Goal: Check status: Check status

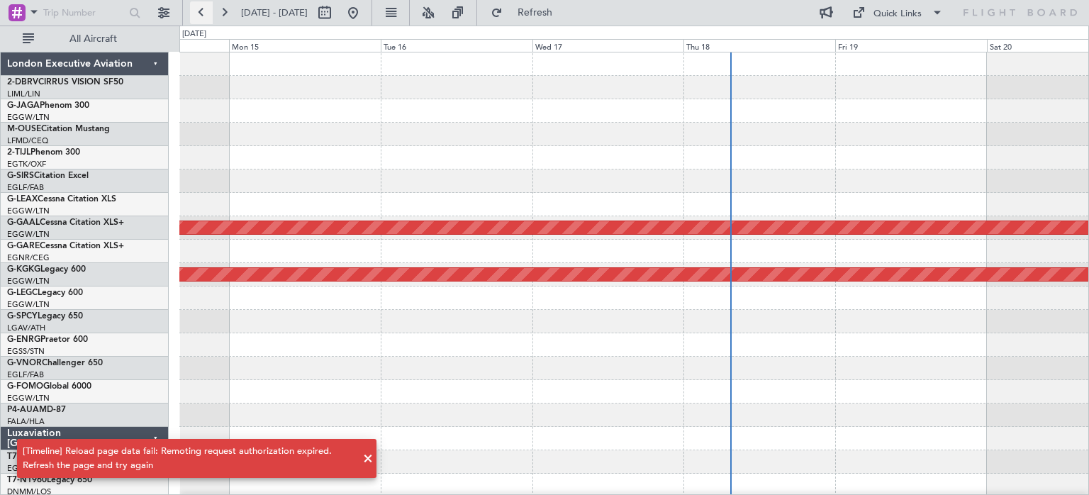
click at [196, 14] on button at bounding box center [201, 12] width 23 height 23
click at [204, 11] on button at bounding box center [201, 12] width 23 height 23
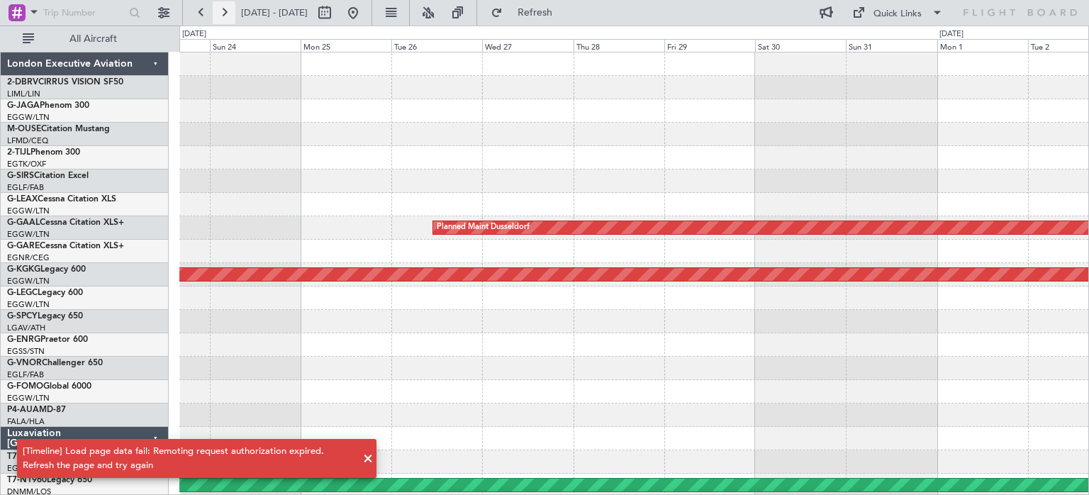
click at [225, 12] on button at bounding box center [224, 12] width 23 height 23
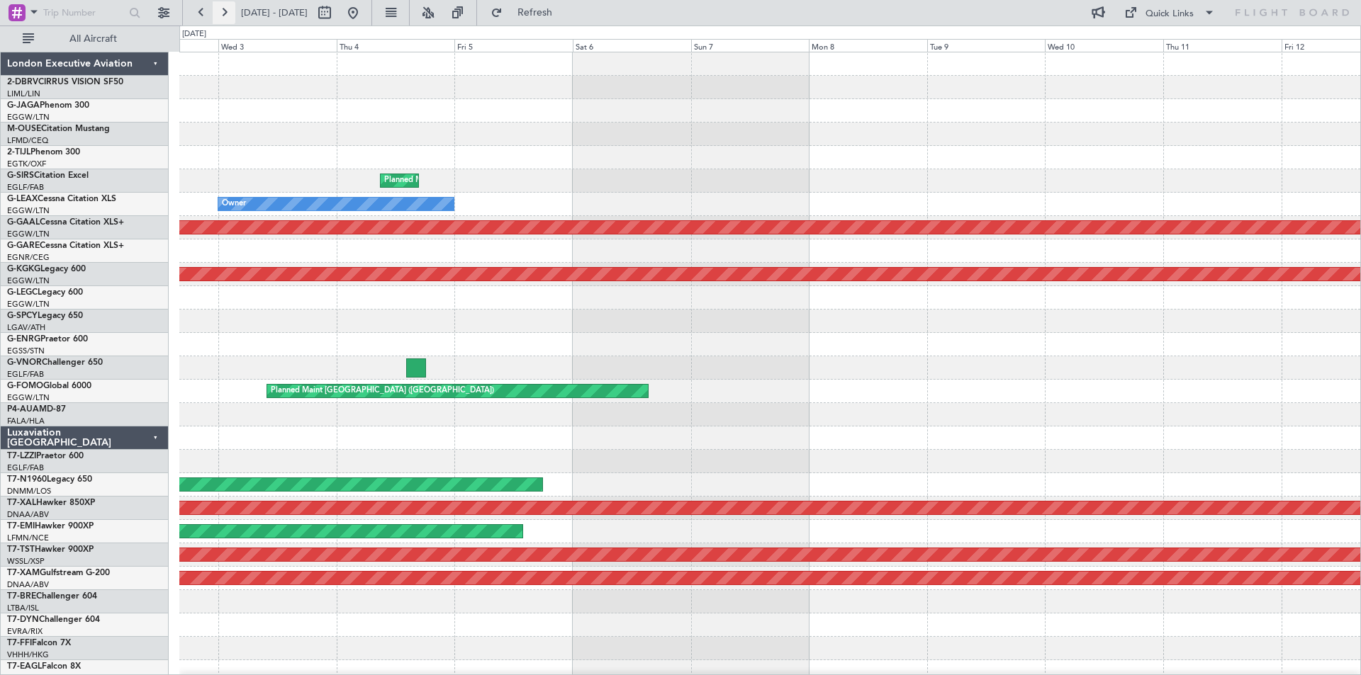
click at [230, 10] on button at bounding box center [224, 12] width 23 height 23
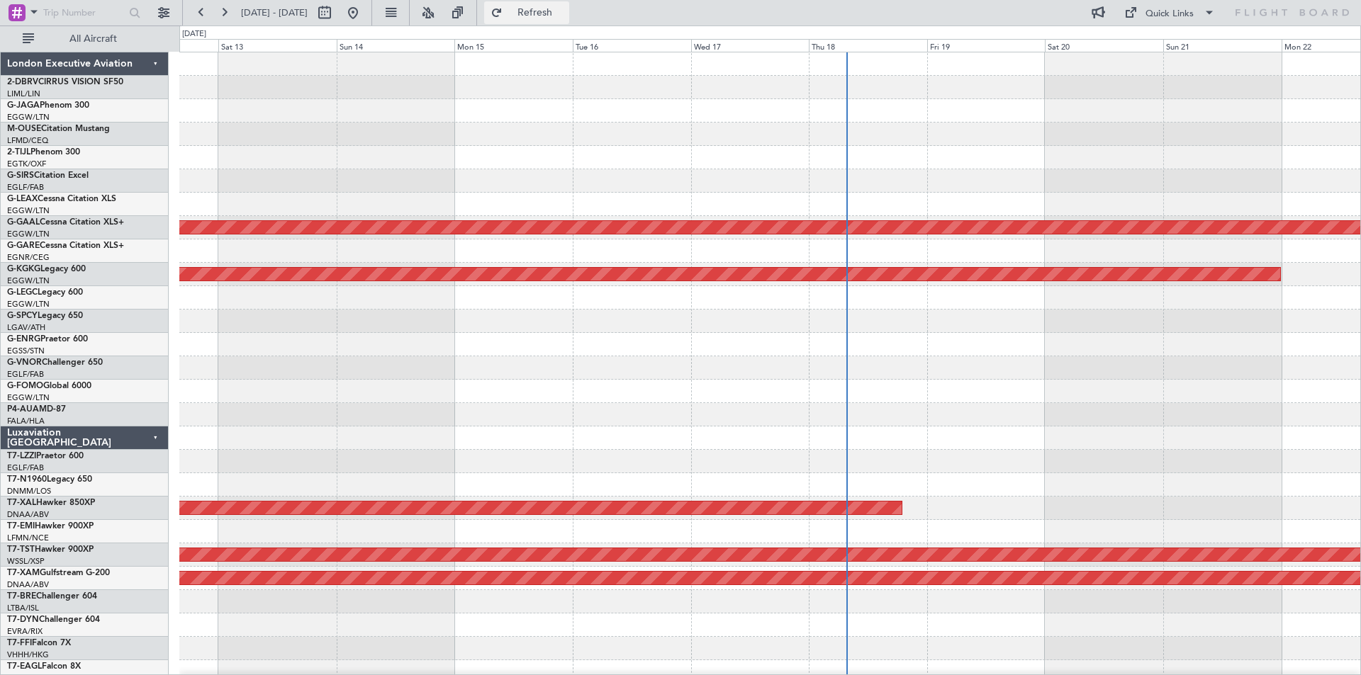
click at [565, 11] on span "Refresh" at bounding box center [535, 13] width 60 height 10
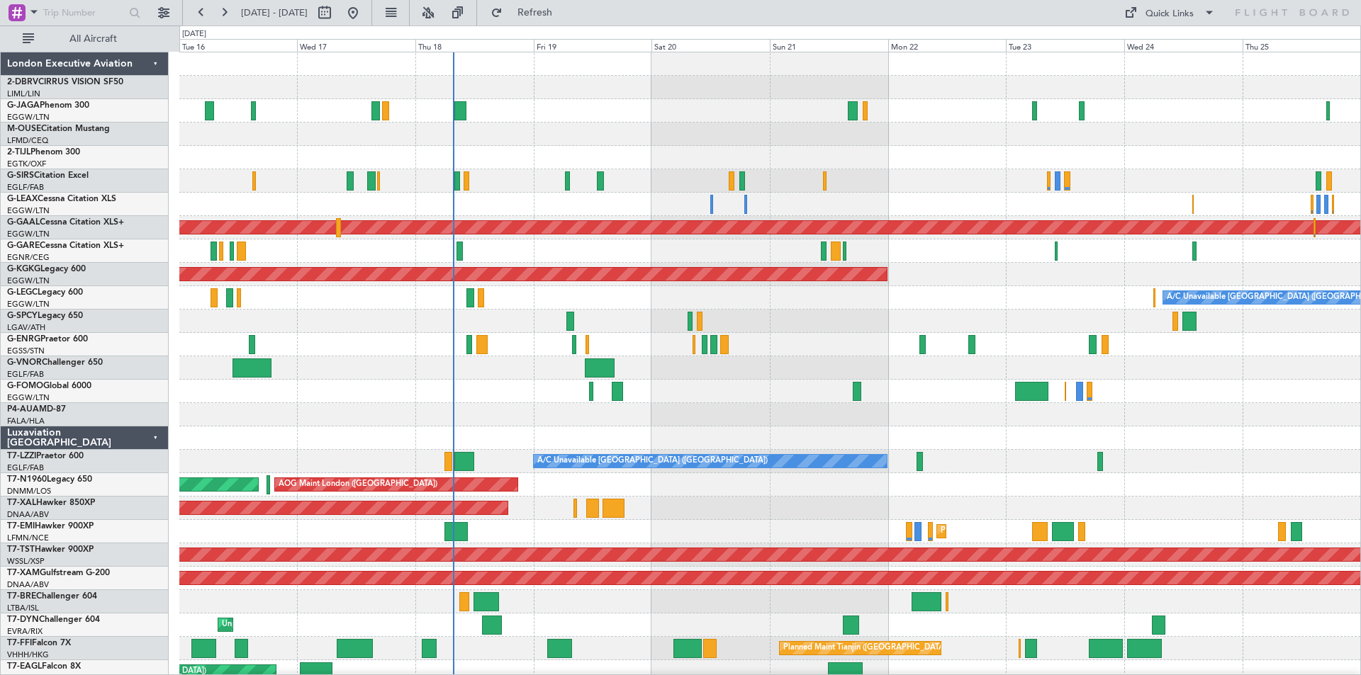
click at [892, 188] on div at bounding box center [769, 180] width 1181 height 23
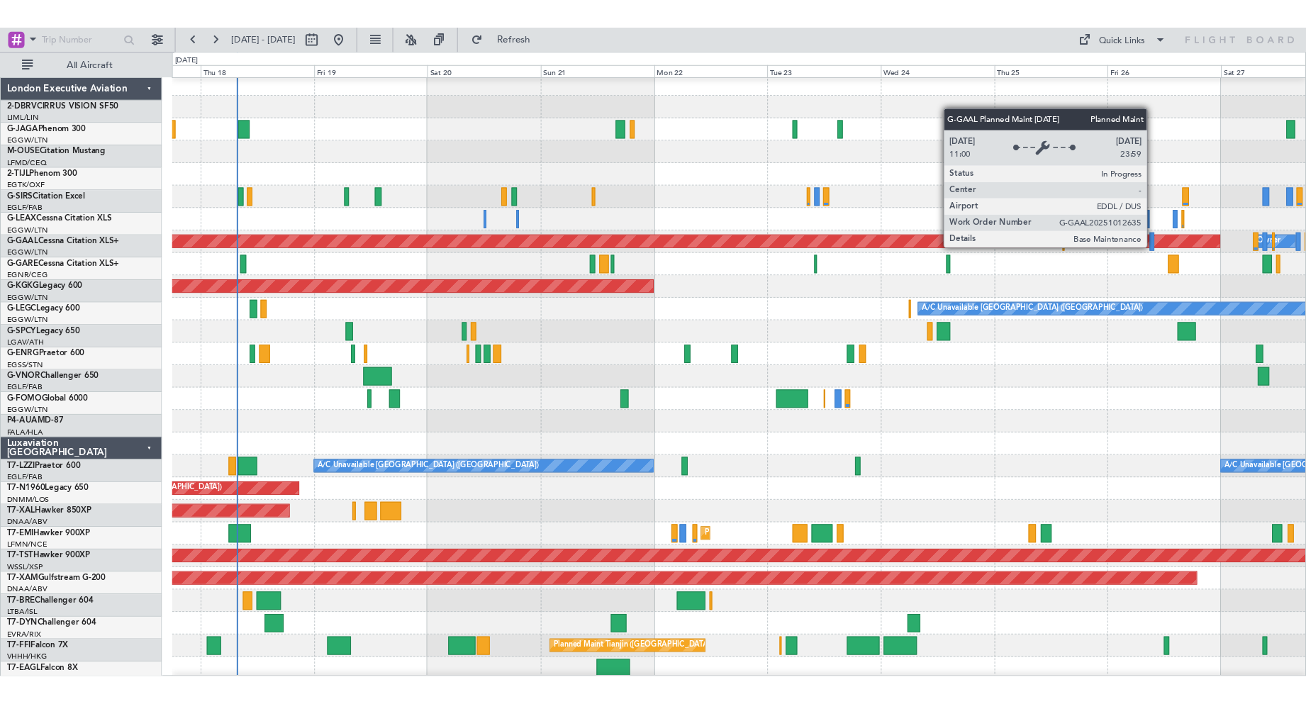
scroll to position [6, 0]
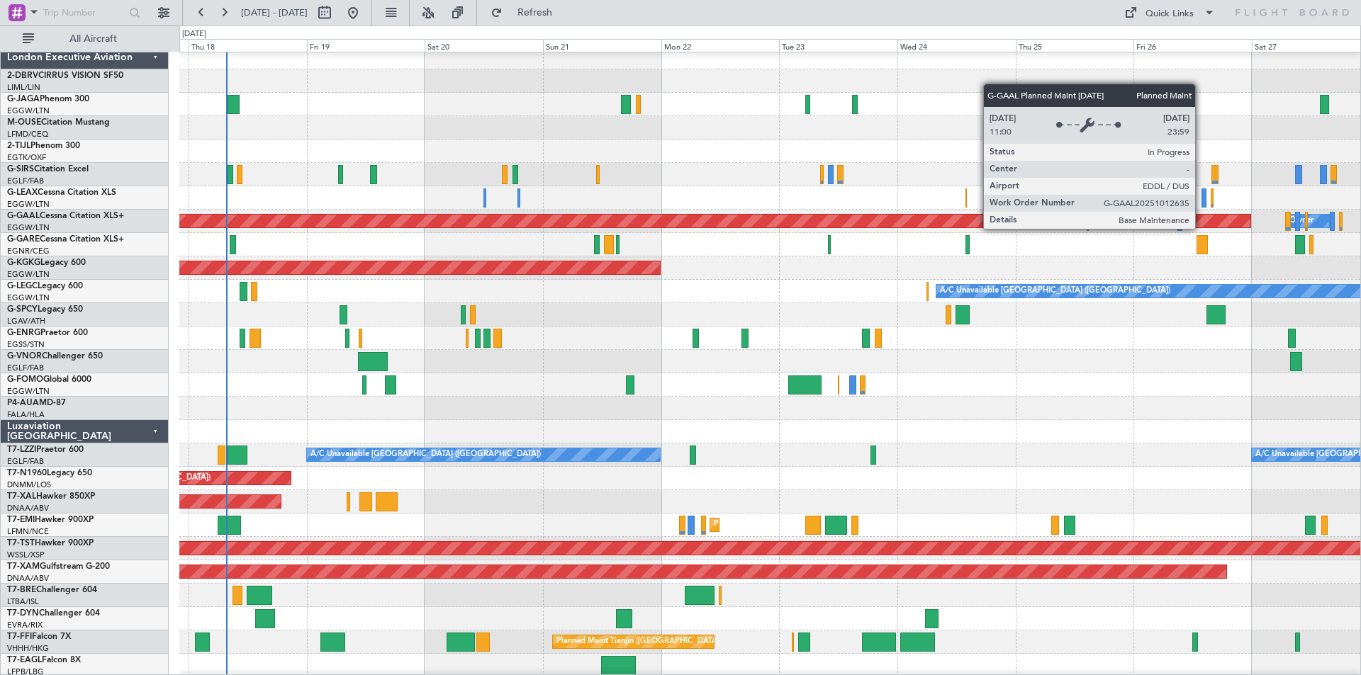
click at [975, 222] on div "Planned Maint Dusseldorf" at bounding box center [124, 221] width 2251 height 13
